Goal: Task Accomplishment & Management: Manage account settings

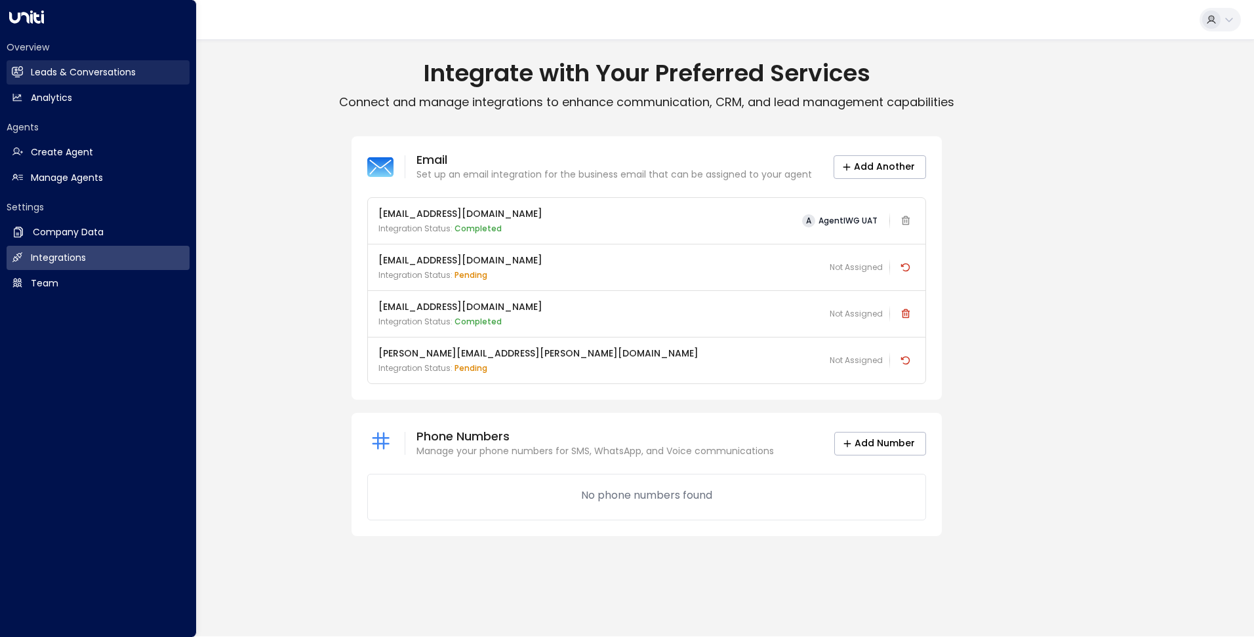
click at [24, 73] on link "Leads & Conversations Leads & Conversations" at bounding box center [98, 72] width 183 height 24
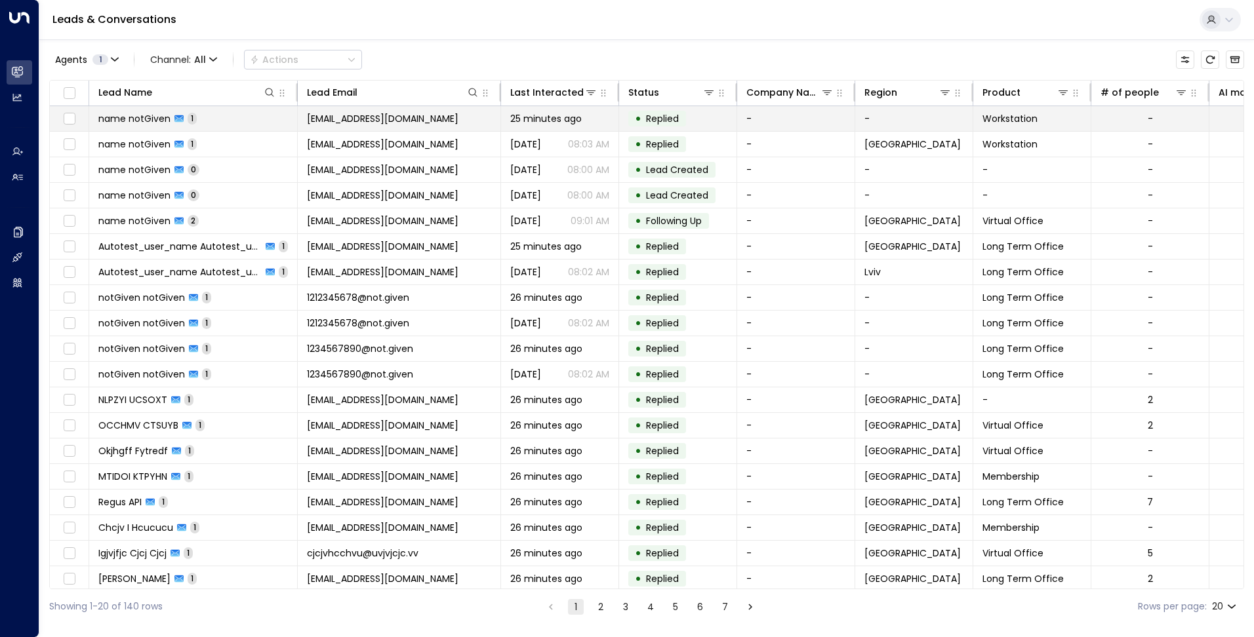
click at [233, 115] on td "name notGiven 1" at bounding box center [193, 118] width 209 height 25
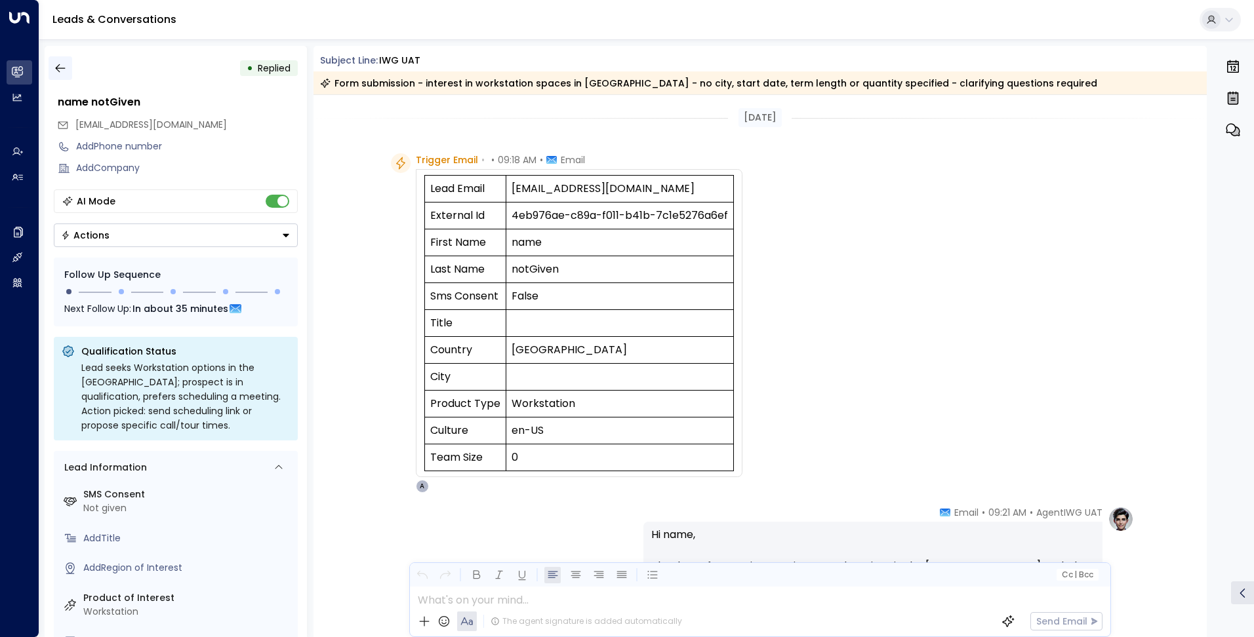
click at [58, 61] on button "button" at bounding box center [61, 68] width 24 height 24
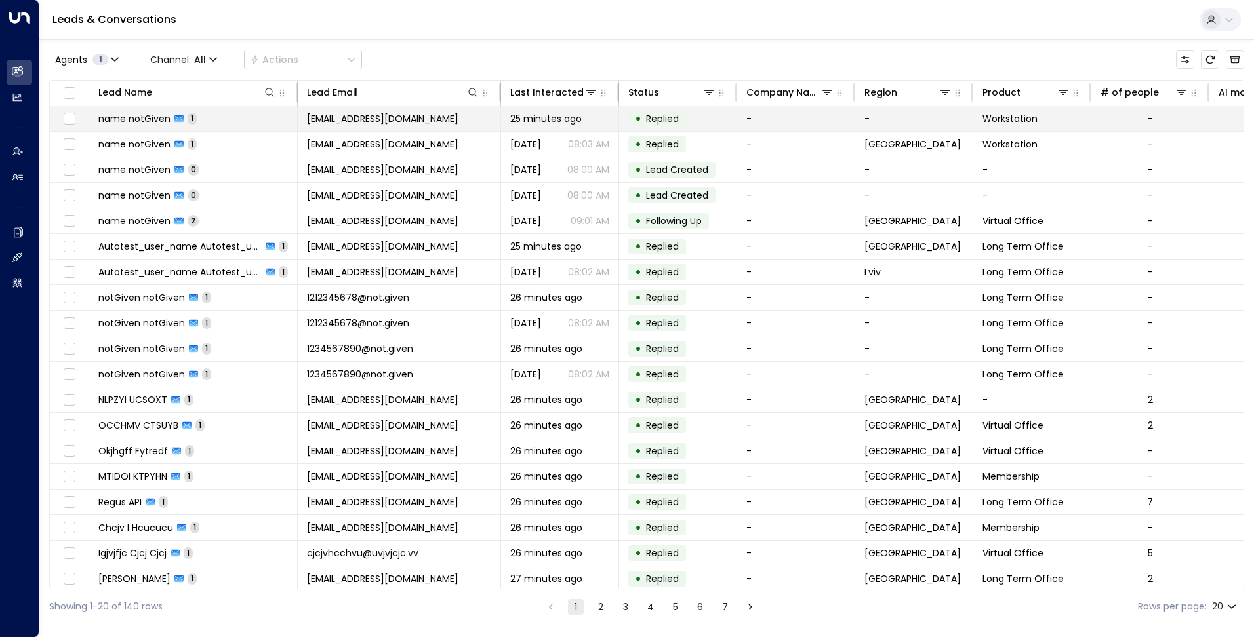
click at [380, 123] on td "[EMAIL_ADDRESS][DOMAIN_NAME]" at bounding box center [399, 118] width 203 height 25
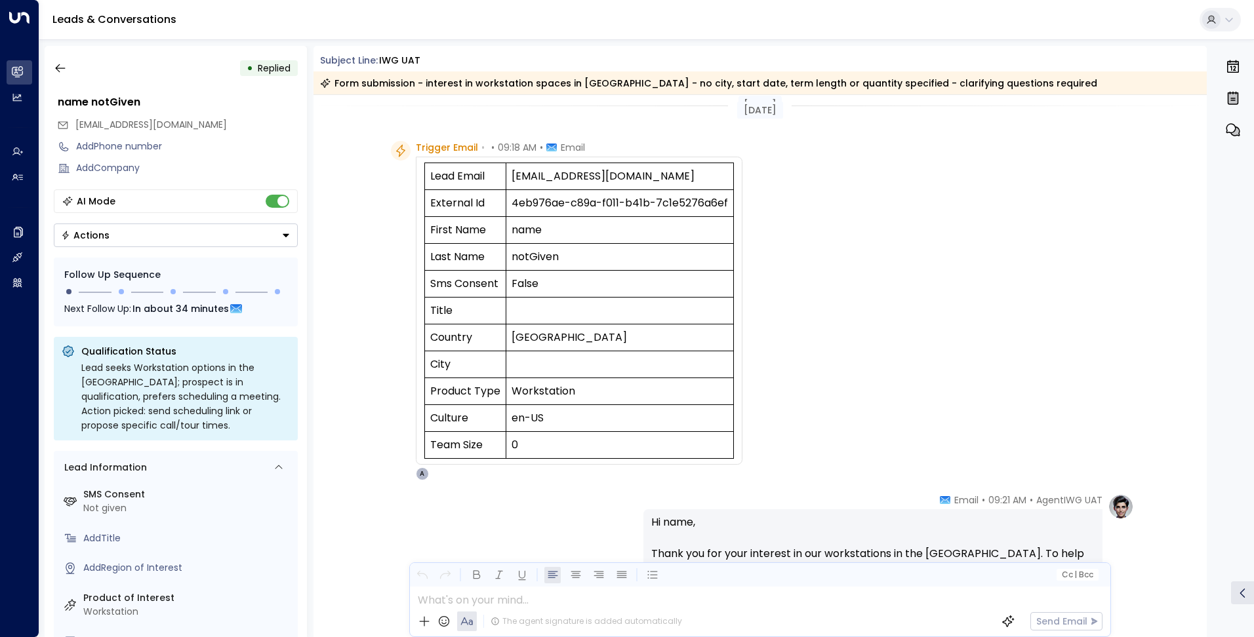
scroll to position [10, 0]
click at [56, 64] on icon "button" at bounding box center [60, 68] width 13 height 13
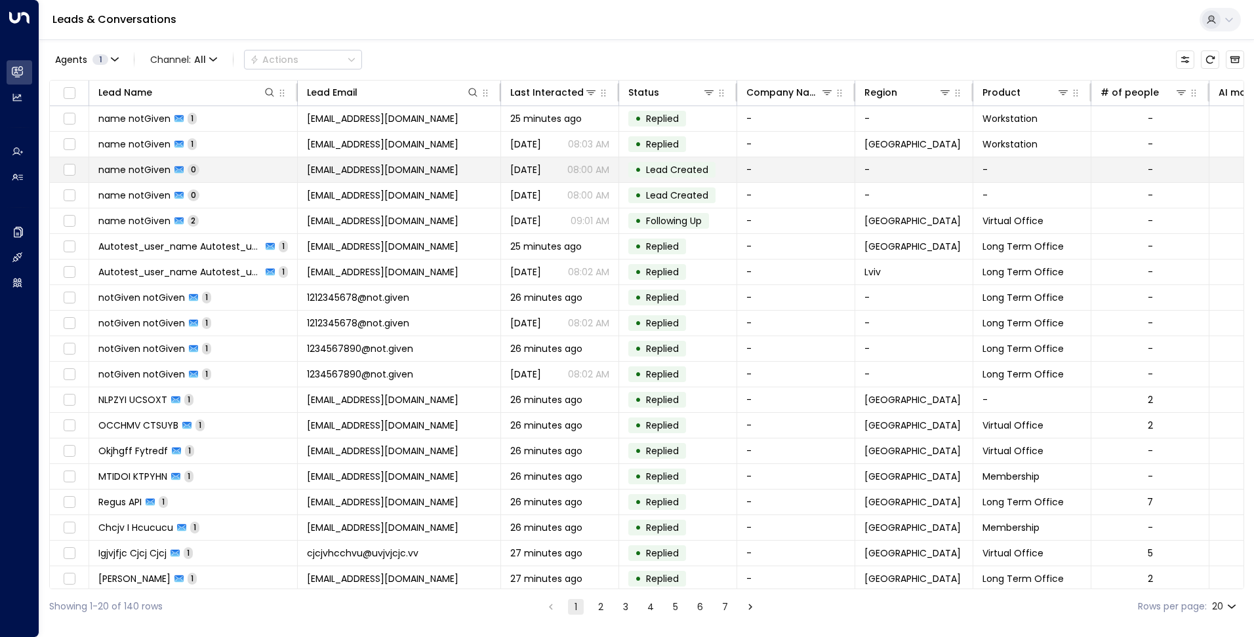
click at [588, 172] on p "08:00 AM" at bounding box center [588, 169] width 42 height 13
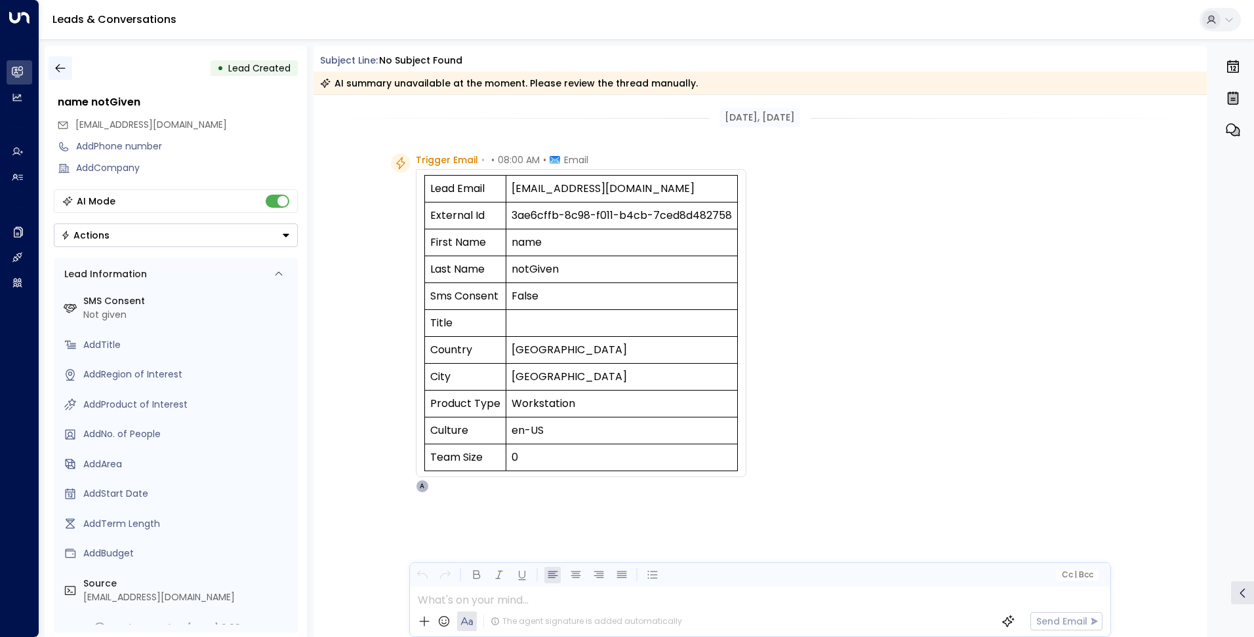
click at [64, 71] on icon "button" at bounding box center [60, 68] width 13 height 13
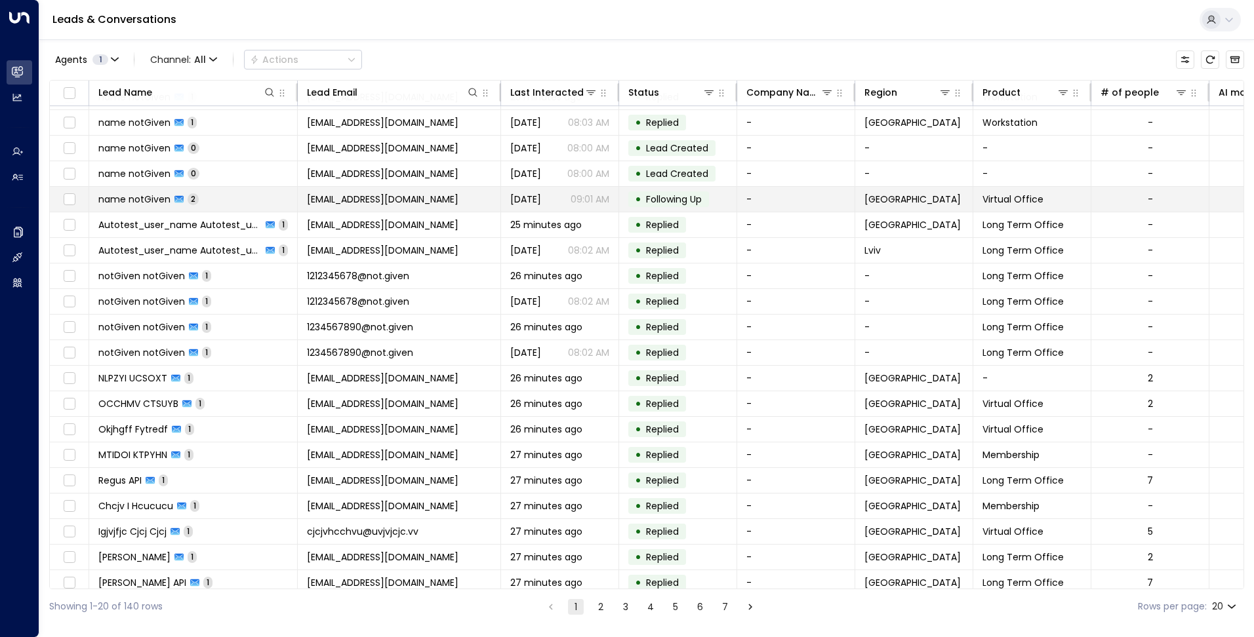
scroll to position [33, 0]
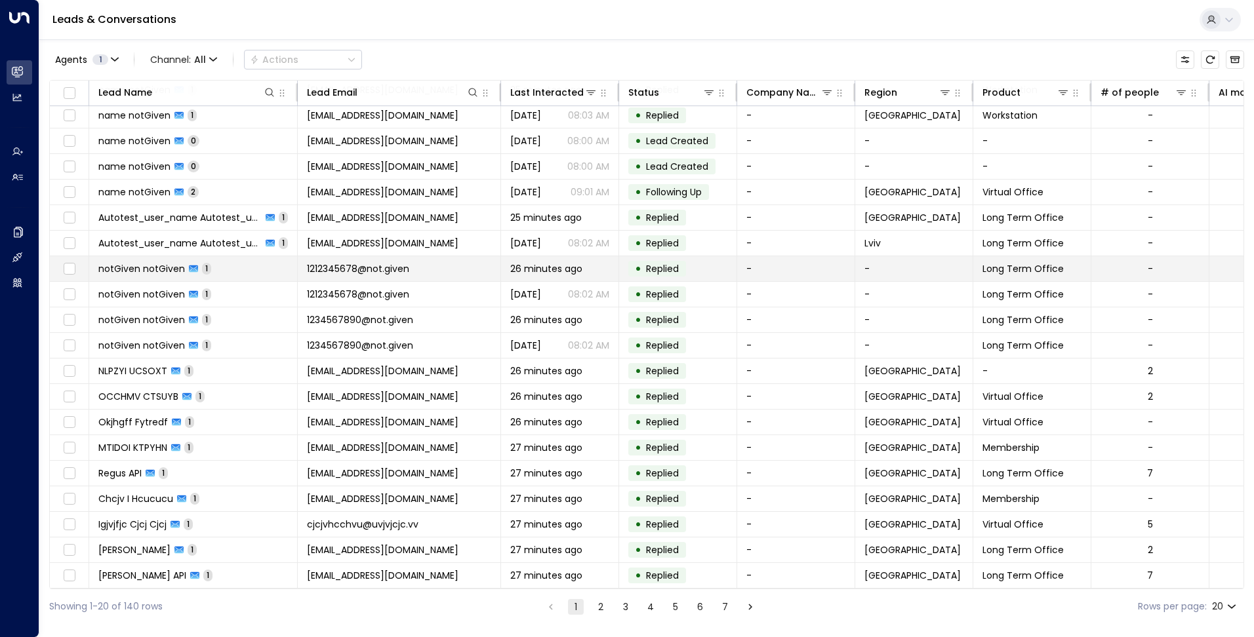
click at [365, 268] on span "1212345678@not.given" at bounding box center [358, 268] width 102 height 13
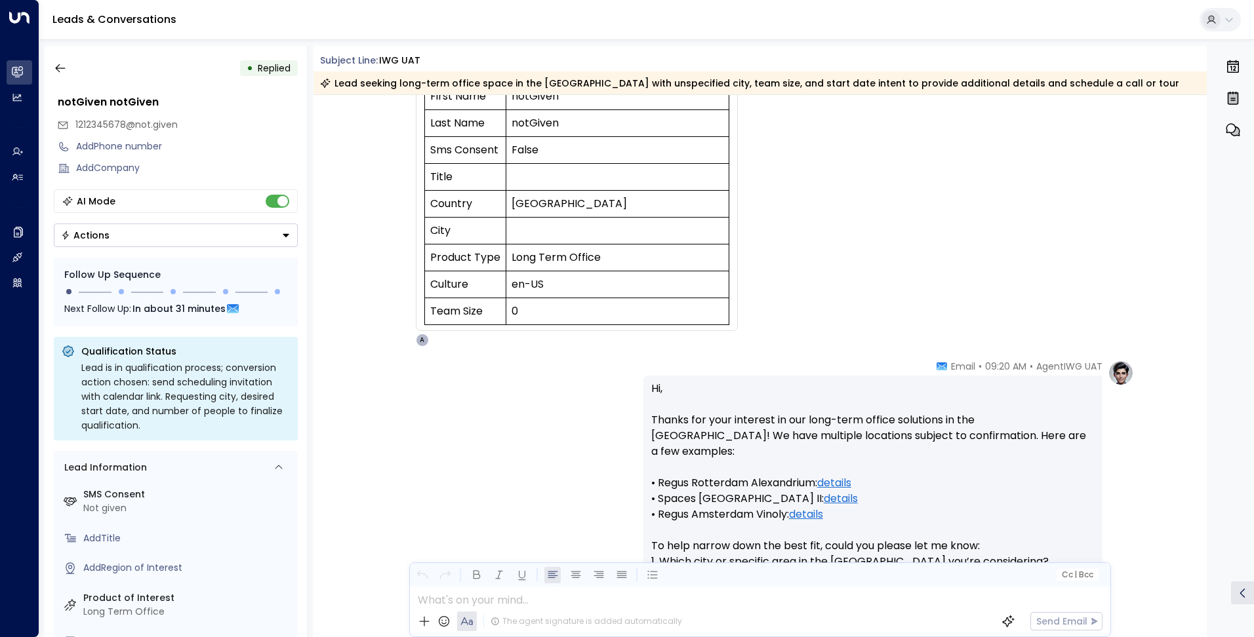
scroll to position [24, 0]
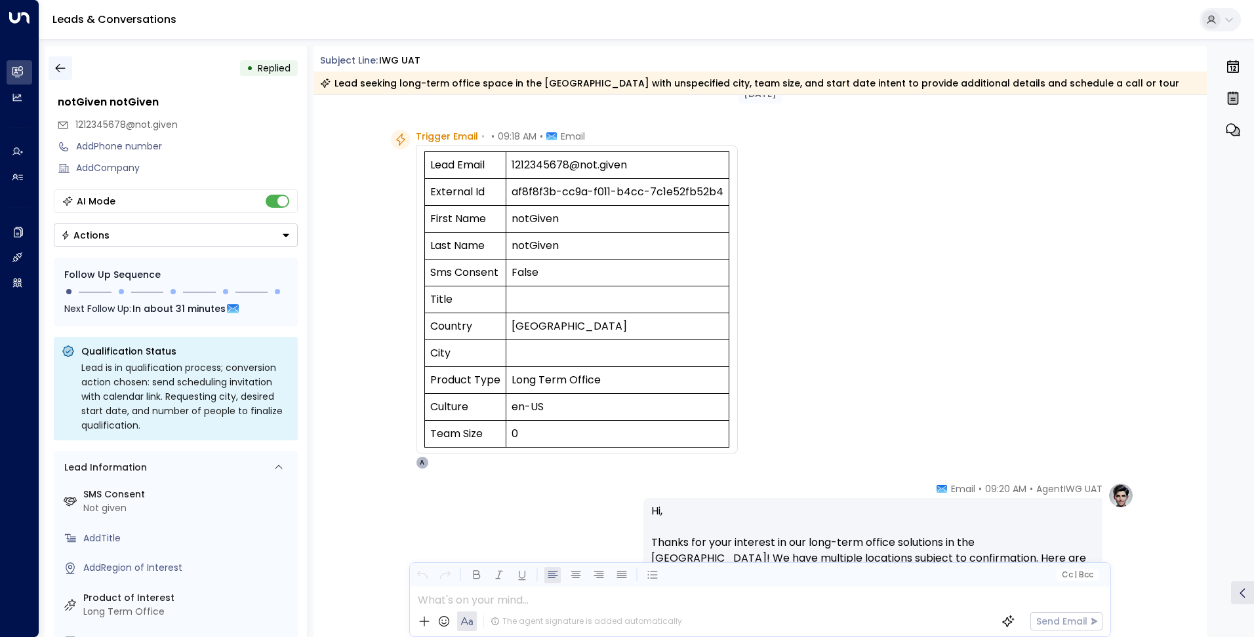
click at [59, 73] on icon "button" at bounding box center [60, 68] width 13 height 13
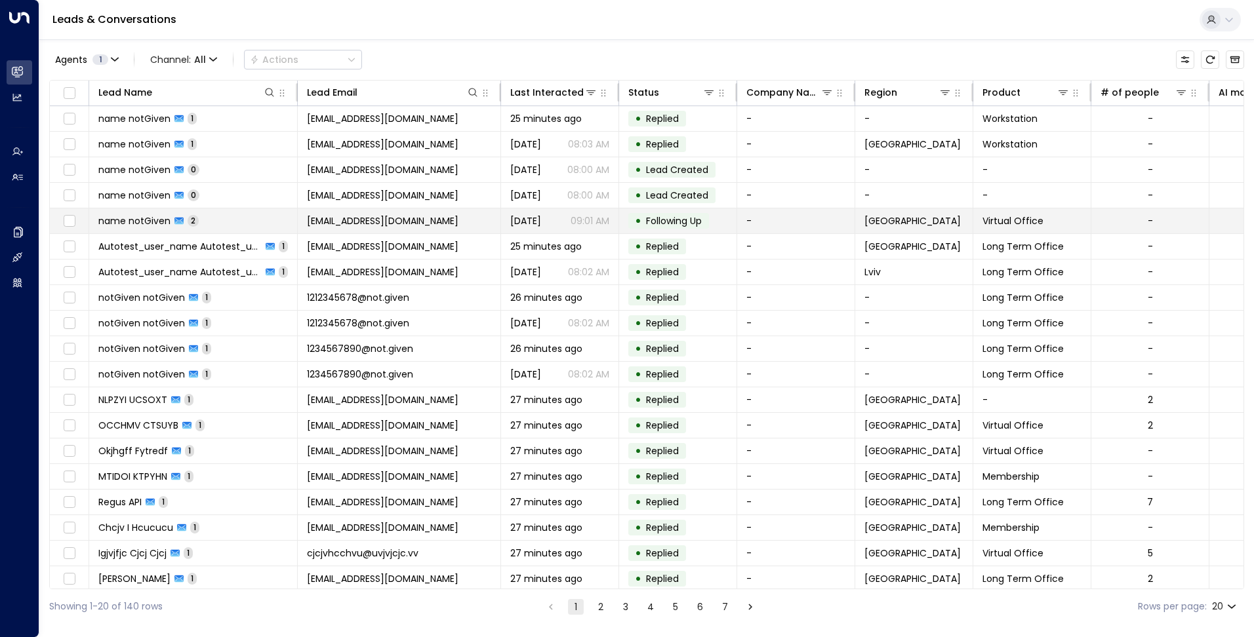
click at [411, 224] on td "[EMAIL_ADDRESS][DOMAIN_NAME]" at bounding box center [399, 221] width 203 height 25
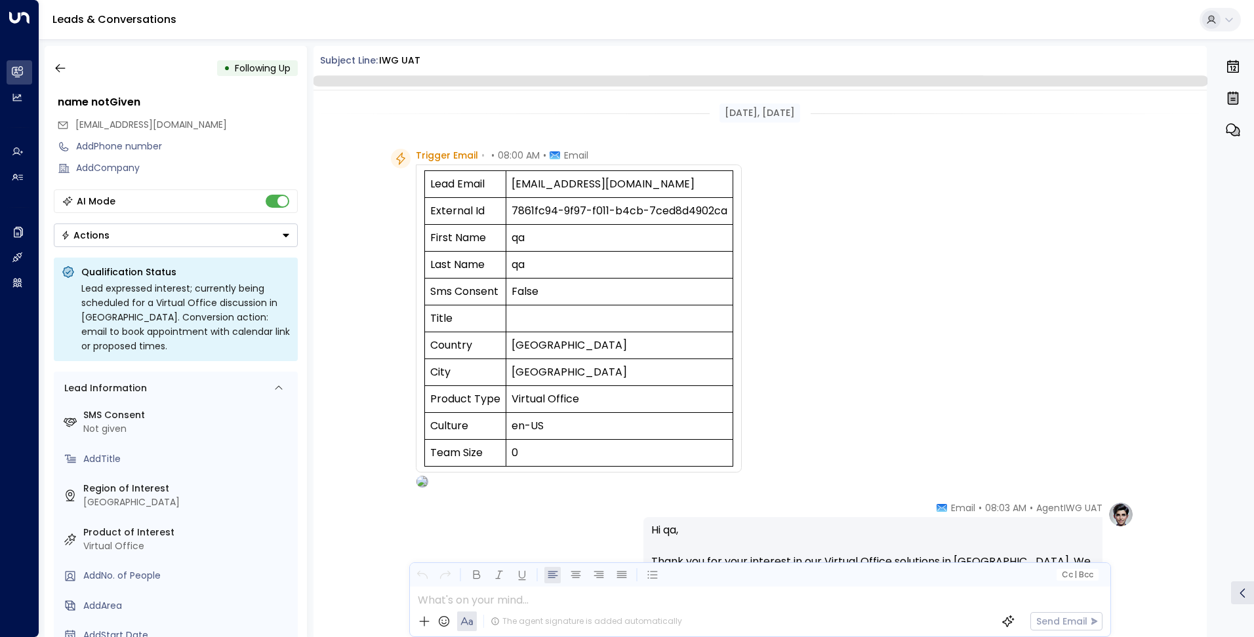
scroll to position [726, 0]
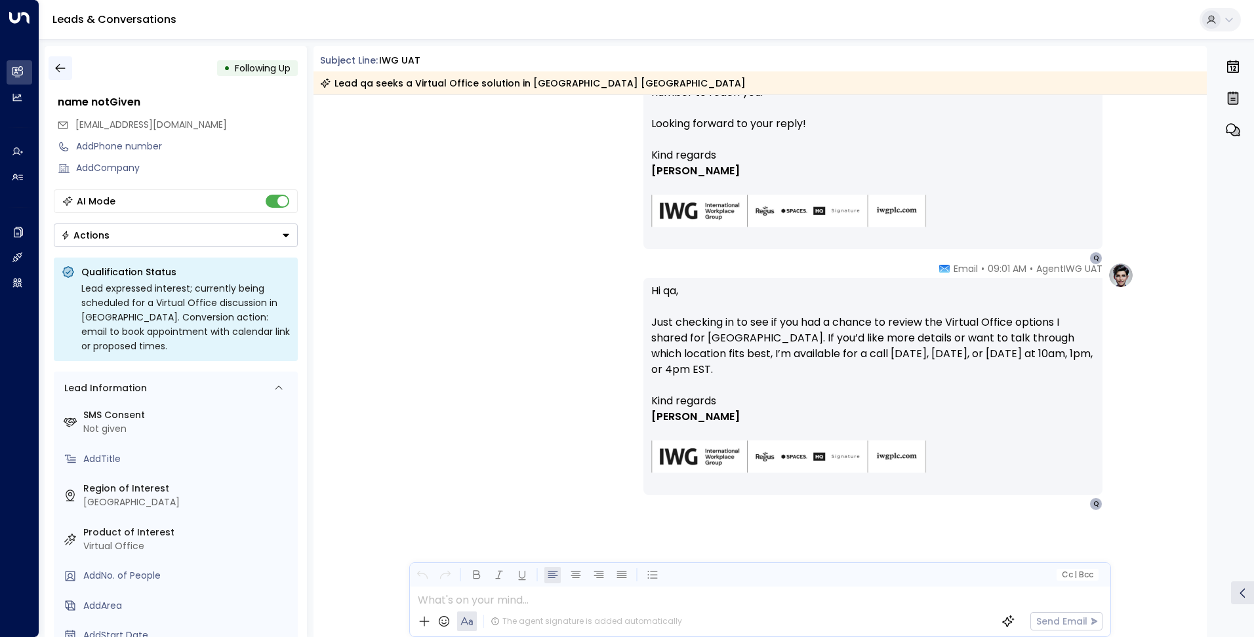
click at [56, 64] on icon "button" at bounding box center [60, 68] width 13 height 13
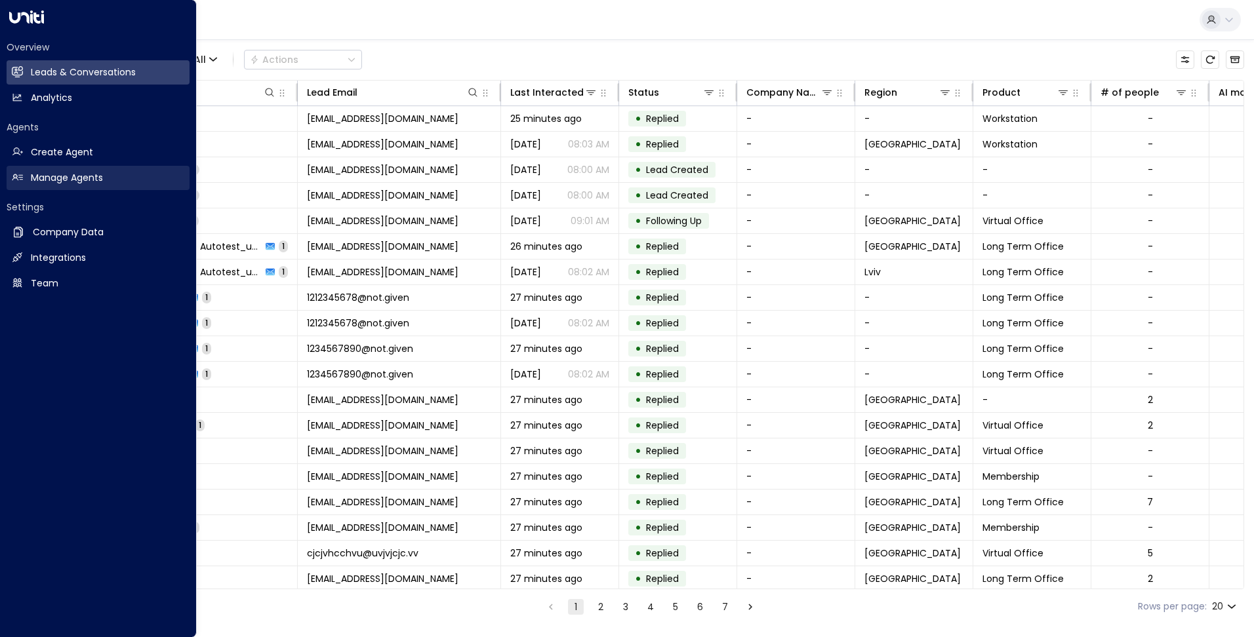
click at [82, 178] on h2 "Manage Agents" at bounding box center [67, 178] width 72 height 14
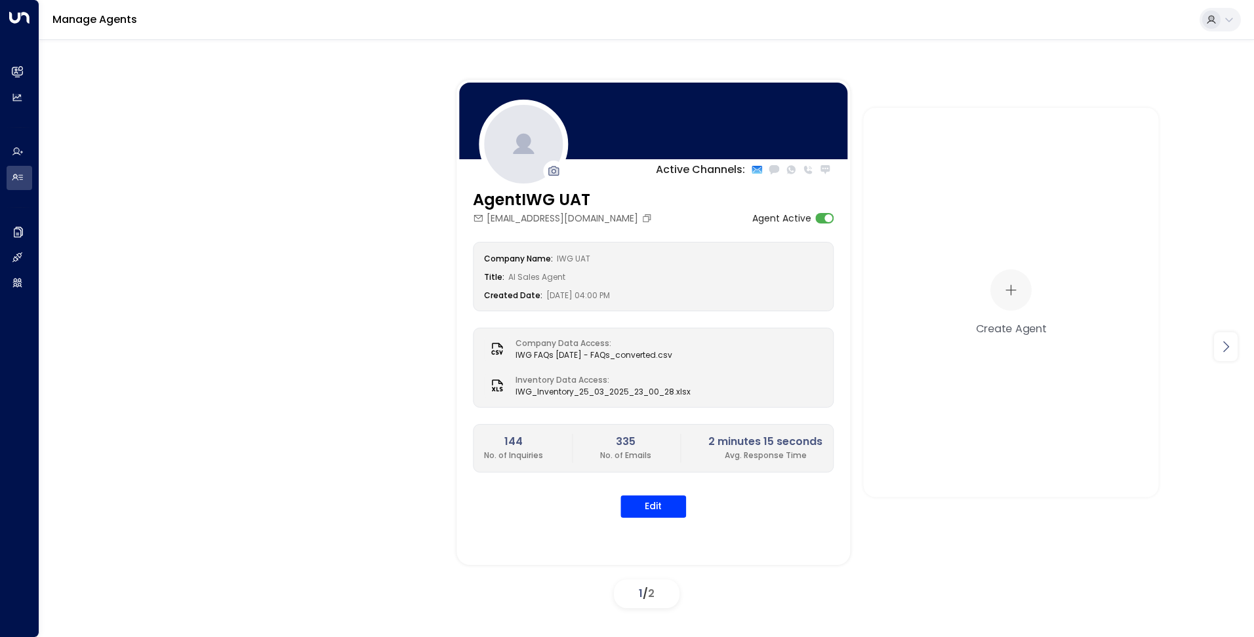
click at [1221, 345] on icon at bounding box center [1226, 347] width 16 height 16
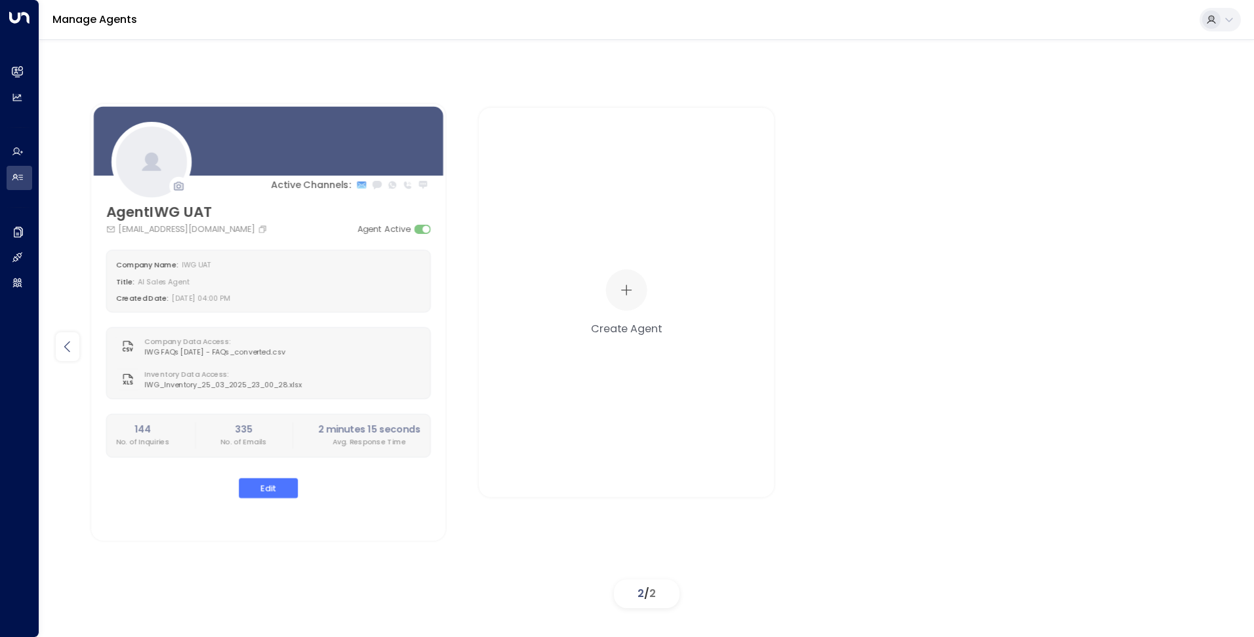
click at [73, 346] on icon at bounding box center [68, 347] width 16 height 16
